Goal: Information Seeking & Learning: Learn about a topic

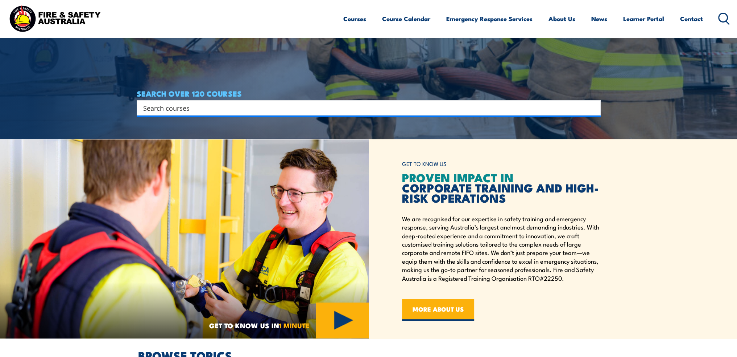
click at [381, 112] on input "Search input" at bounding box center [364, 107] width 442 height 11
click at [330, 107] on input "Search input" at bounding box center [364, 107] width 442 height 11
type input "hsr"
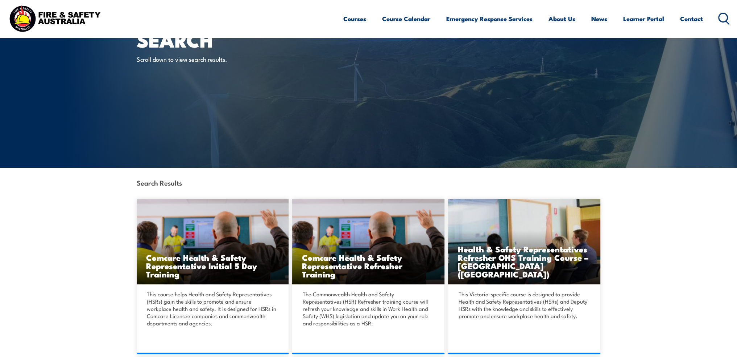
scroll to position [36, 0]
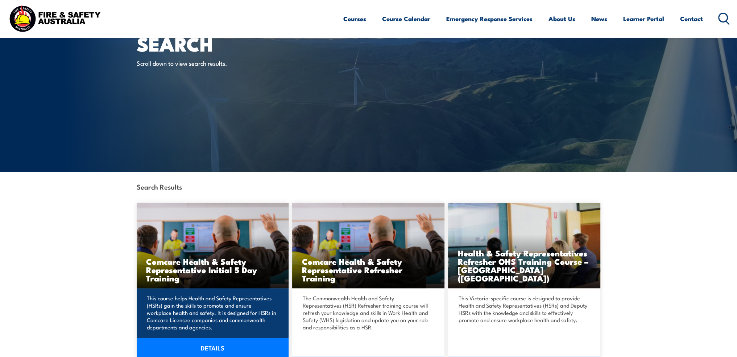
click at [221, 347] on link "DETAILS" at bounding box center [213, 347] width 152 height 20
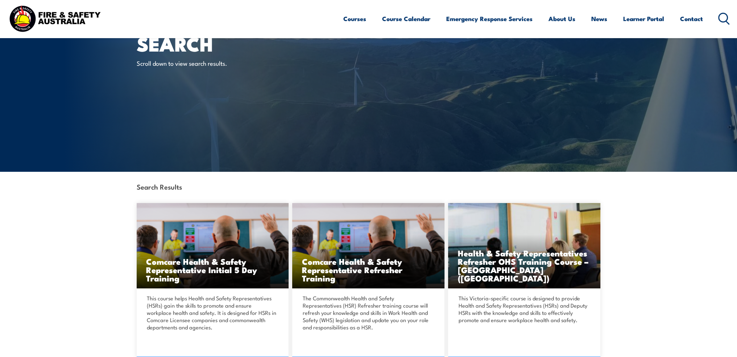
scroll to position [55, 0]
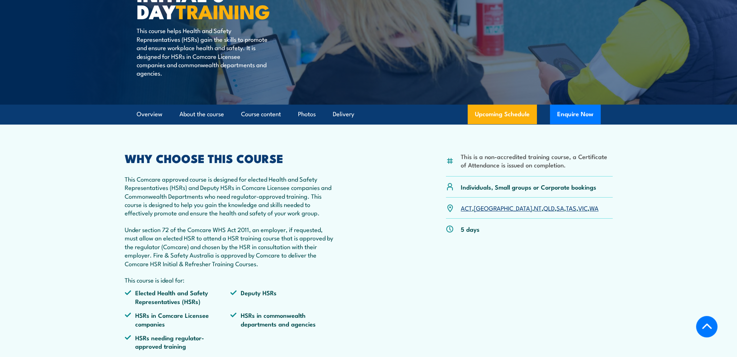
scroll to position [181, 0]
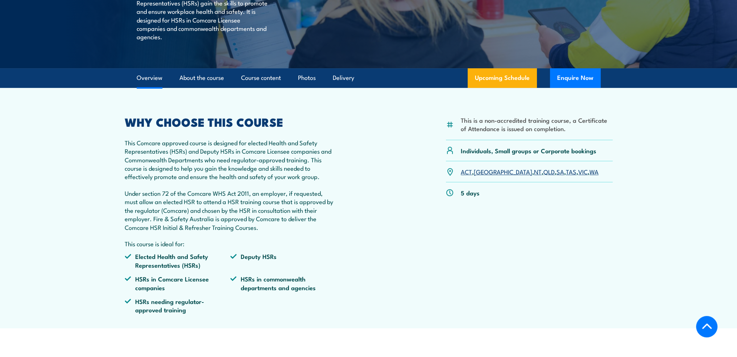
click at [482, 173] on link "[GEOGRAPHIC_DATA]" at bounding box center [503, 171] width 58 height 9
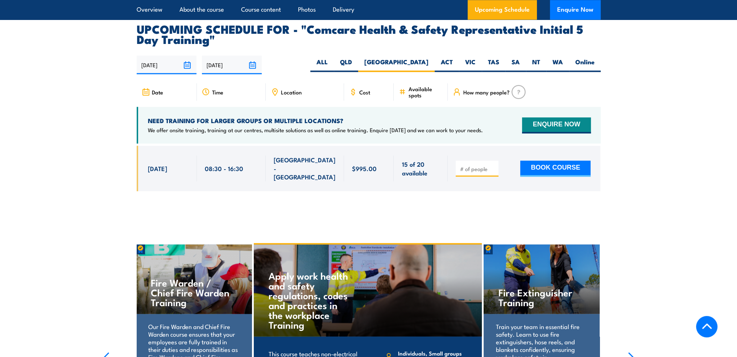
scroll to position [1240, 0]
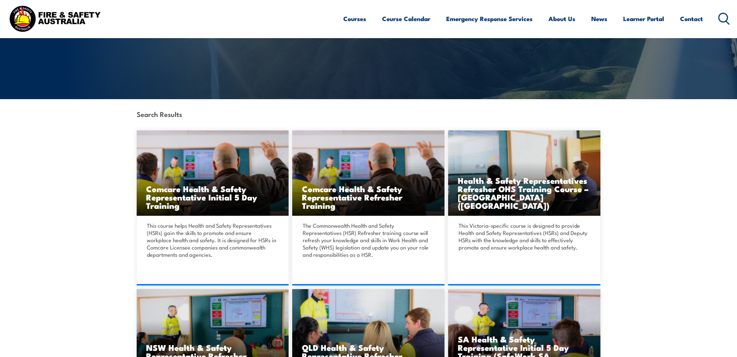
scroll to position [145, 0]
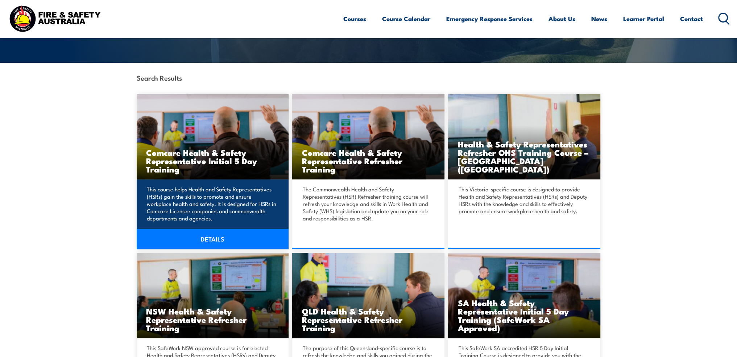
click at [214, 239] on link "DETAILS" at bounding box center [213, 239] width 152 height 20
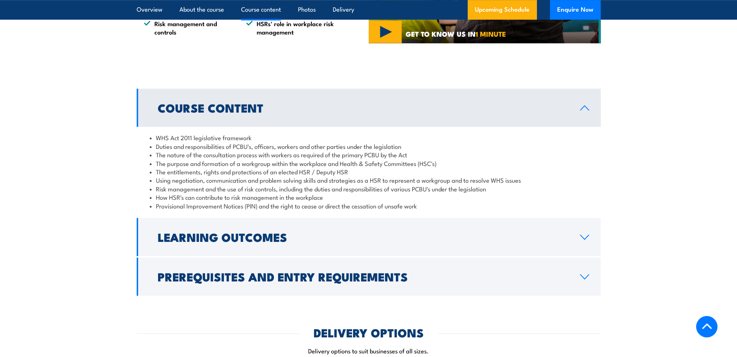
scroll to position [653, 0]
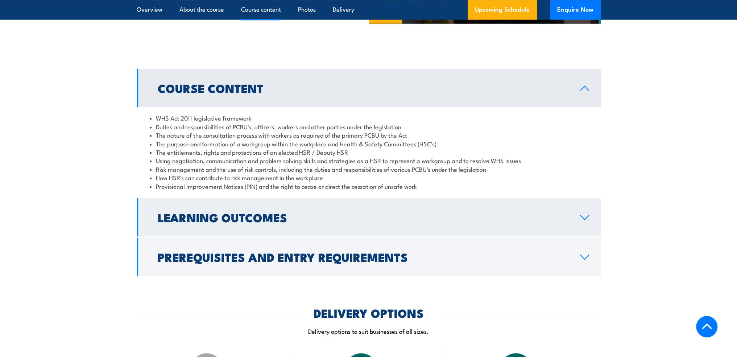
click at [588, 218] on icon at bounding box center [585, 217] width 10 height 6
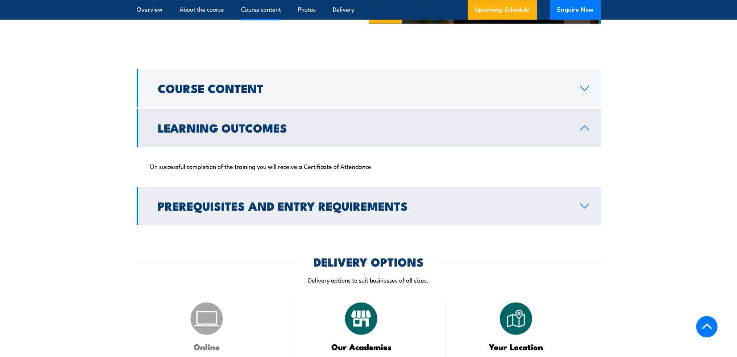
click at [580, 205] on icon at bounding box center [585, 206] width 10 height 6
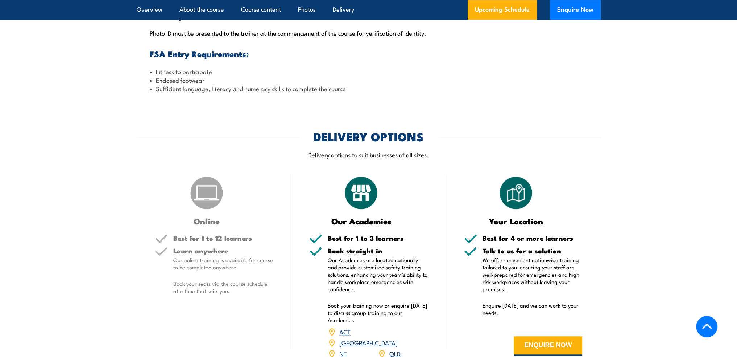
scroll to position [871, 0]
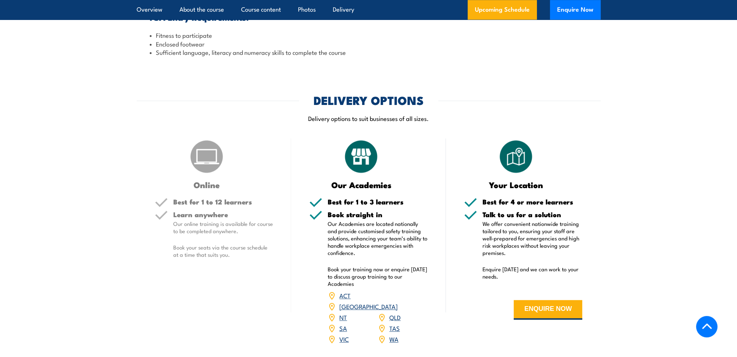
click at [398, 301] on link "[GEOGRAPHIC_DATA]" at bounding box center [369, 305] width 58 height 9
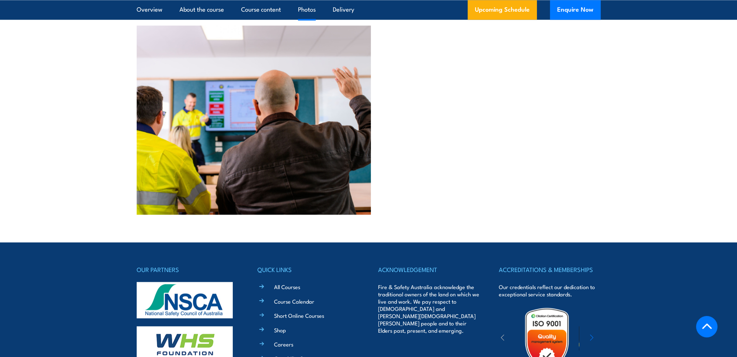
scroll to position [1845, 0]
